Goal: Navigation & Orientation: Find specific page/section

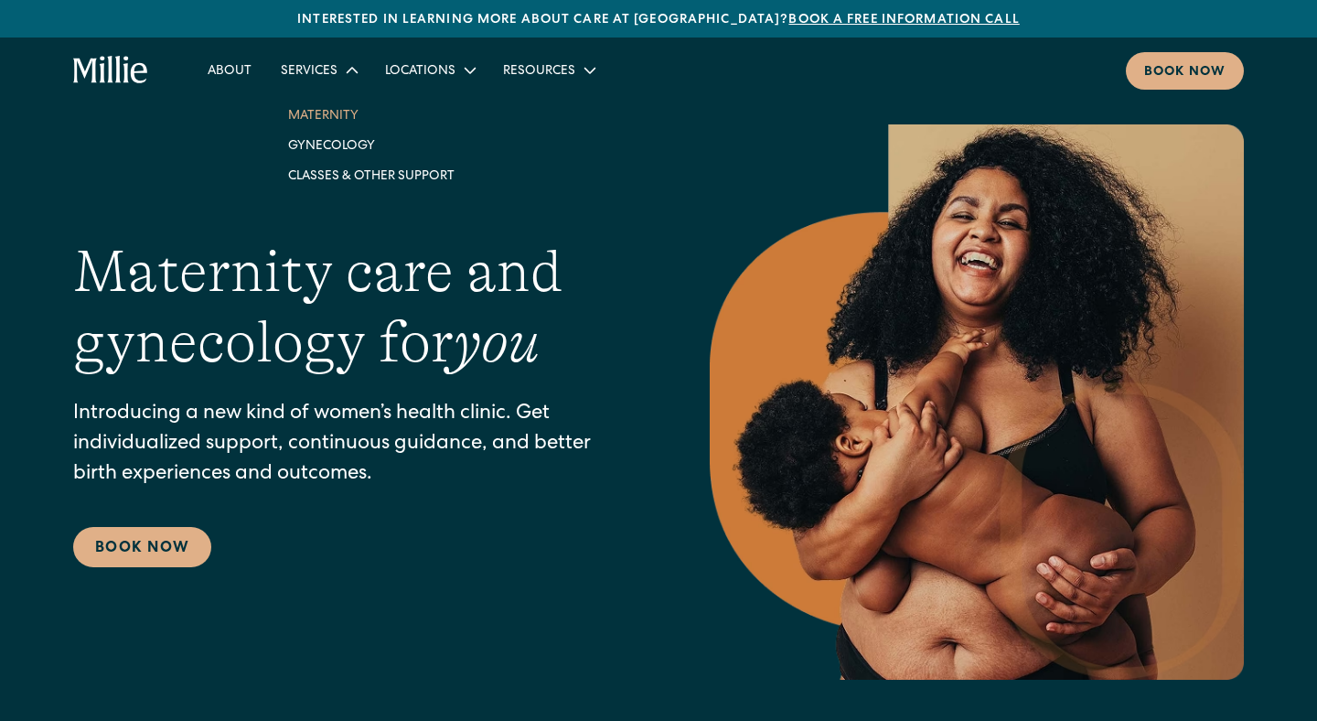
click at [349, 120] on link "Maternity" at bounding box center [372, 115] width 196 height 30
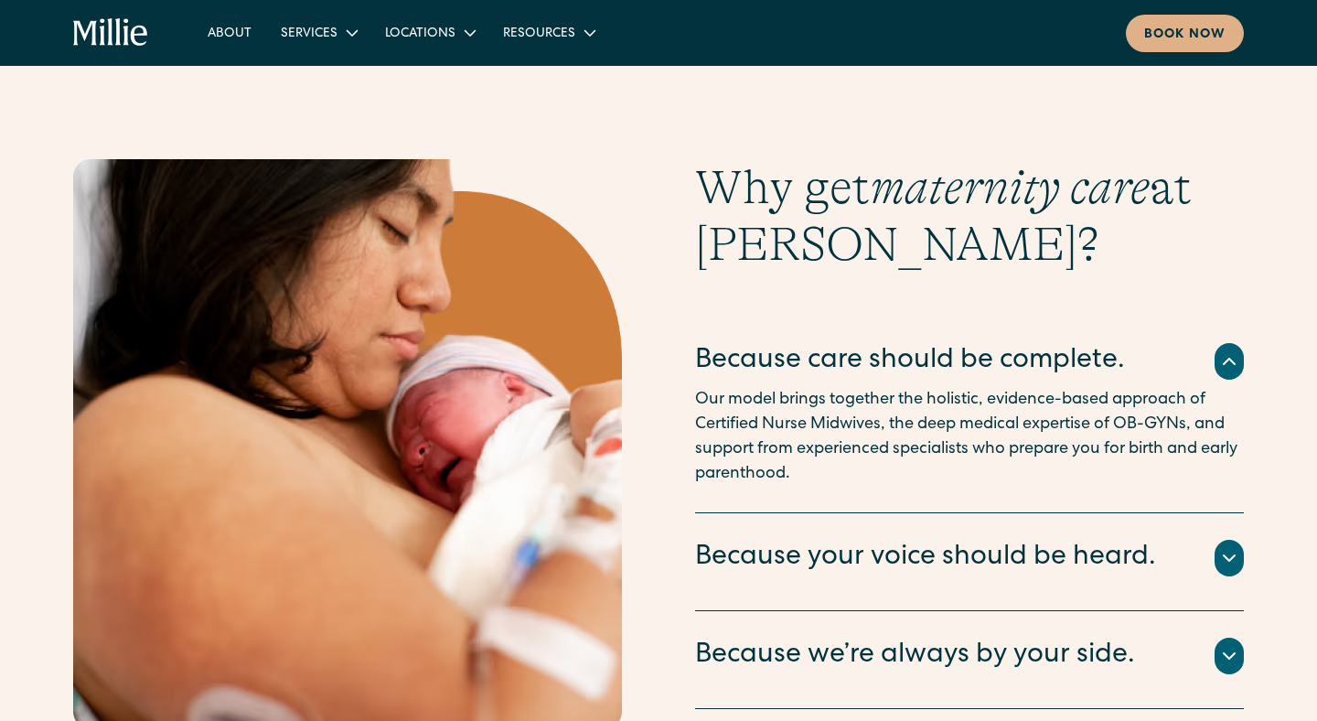
scroll to position [3420, 0]
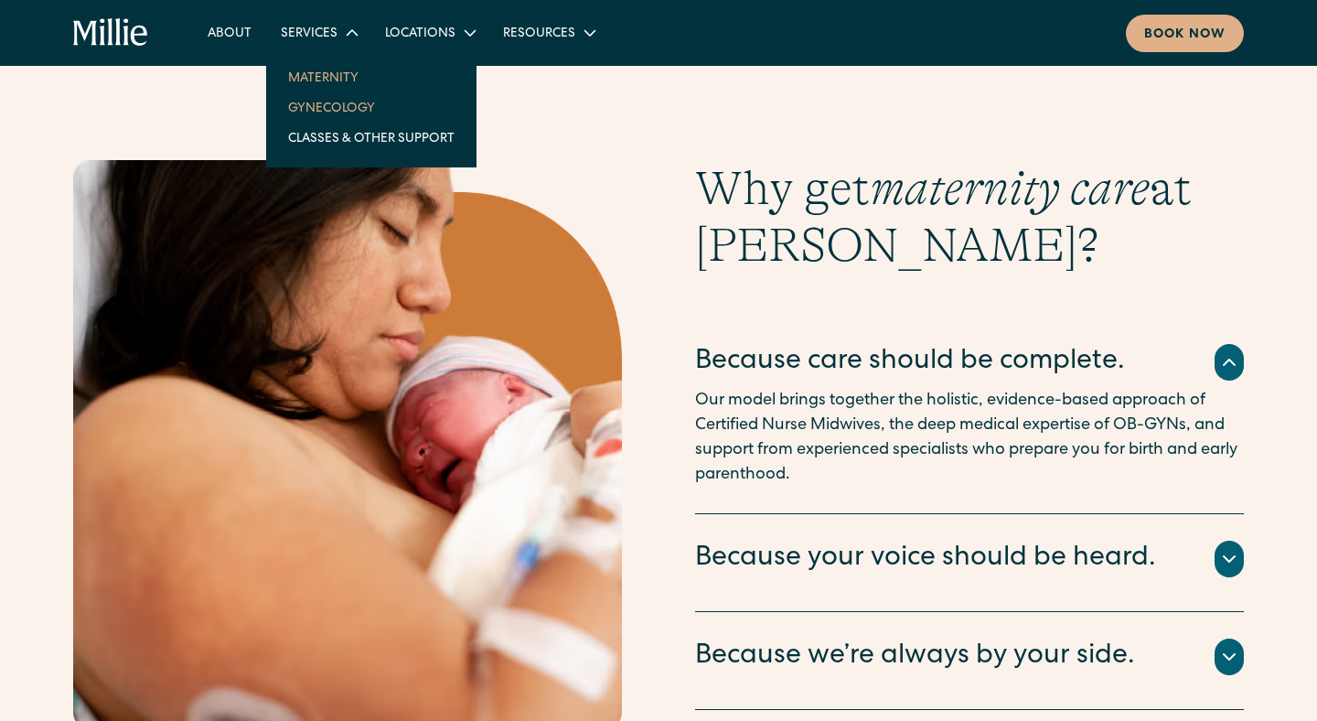
click at [323, 102] on link "Gynecology" at bounding box center [372, 107] width 196 height 30
